Goal: Task Accomplishment & Management: Manage account settings

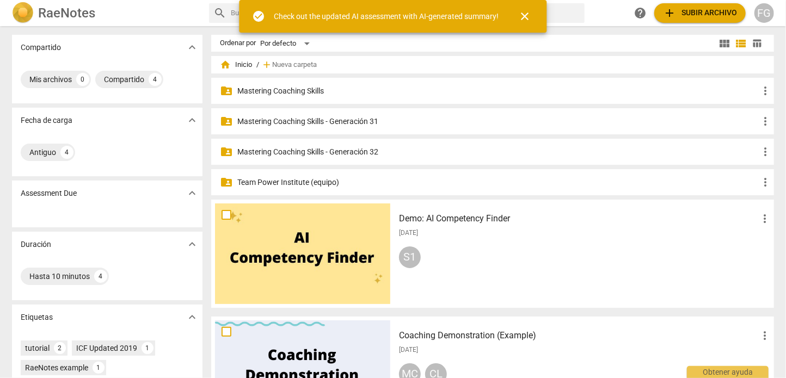
click at [342, 150] on p "Mastering Coaching Skills - Generación 32" at bounding box center [497, 151] width 521 height 11
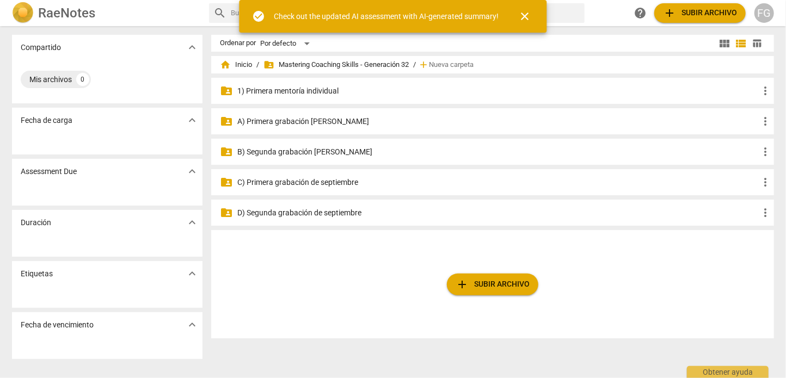
click at [257, 14] on span "check_circle" at bounding box center [259, 16] width 13 height 13
click at [772, 14] on div "FG" at bounding box center [764, 13] width 20 height 20
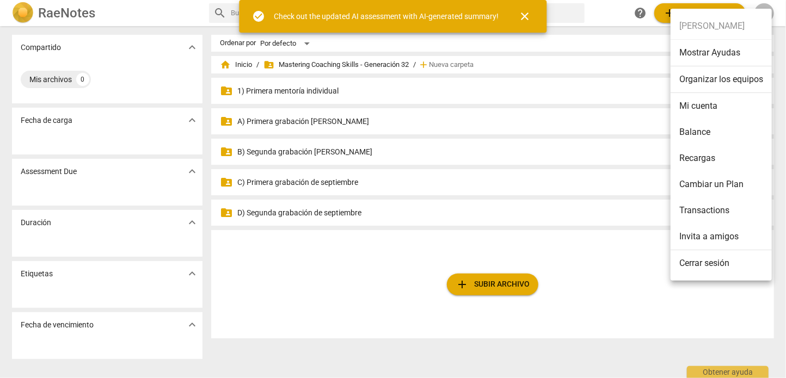
click at [718, 81] on li "Organizar los equipos" at bounding box center [720, 79] width 101 height 27
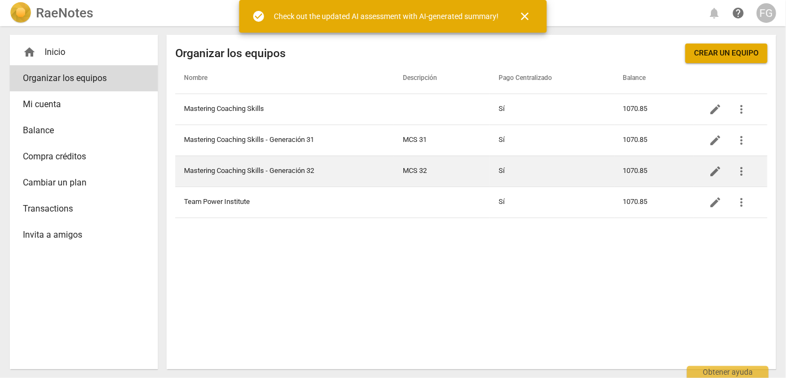
click at [328, 169] on td "Mastering Coaching Skills - Generación 32" at bounding box center [284, 171] width 219 height 31
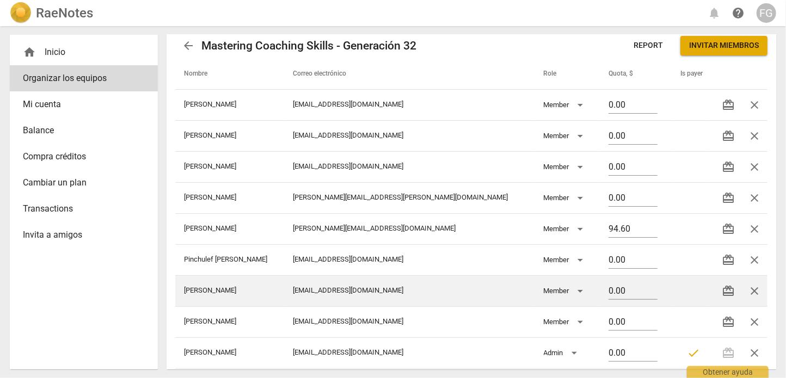
scroll to position [16, 0]
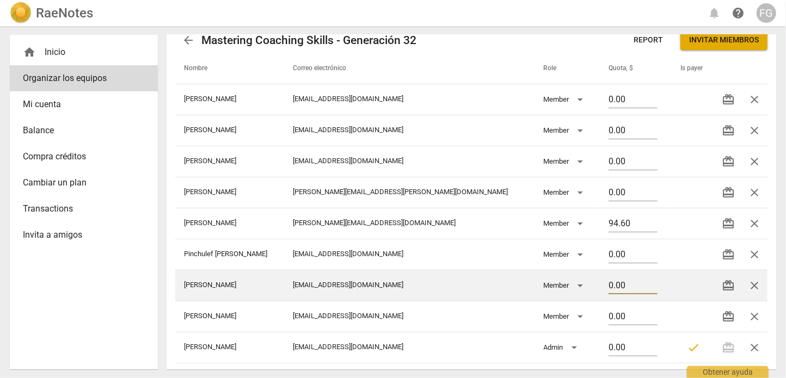
drag, startPoint x: 610, startPoint y: 283, endPoint x: 563, endPoint y: 291, distance: 48.0
click at [563, 291] on tr "[PERSON_NAME] [PERSON_NAME][EMAIL_ADDRESS][DOMAIN_NAME] Member 0.00 redeem close" at bounding box center [471, 285] width 592 height 31
click at [658, 284] on td "100" at bounding box center [636, 285] width 72 height 31
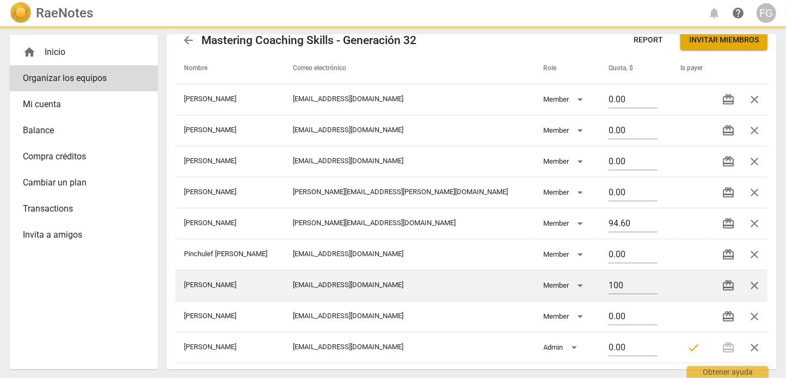
type input "100.00"
